Goal: Task Accomplishment & Management: Use online tool/utility

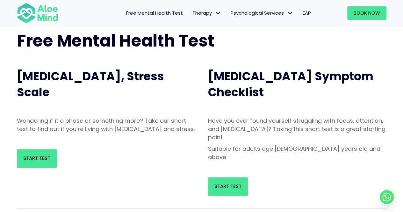
scroll to position [37, 0]
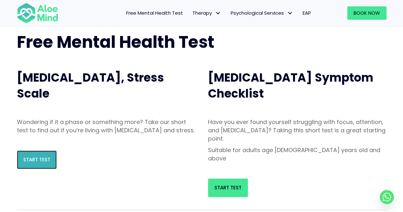
click at [35, 163] on link "Start Test" at bounding box center [37, 159] width 40 height 18
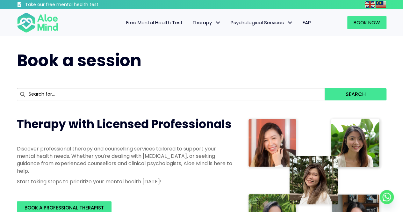
click at [143, 20] on span "Free Mental Health Test" at bounding box center [154, 22] width 57 height 7
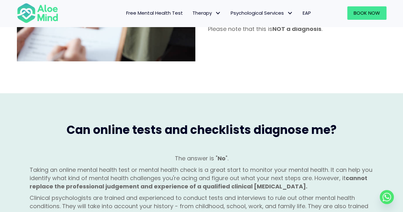
scroll to position [481, 0]
